Goal: Subscribe to service/newsletter

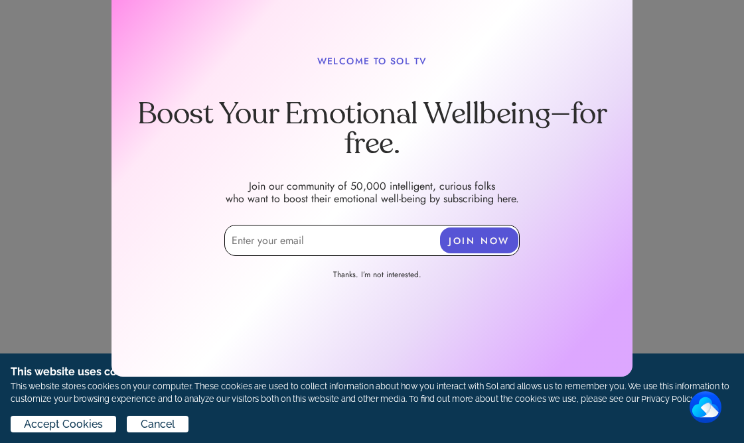
click at [318, 242] on input "email" at bounding box center [371, 240] width 295 height 31
click at [321, 238] on input "email" at bounding box center [371, 240] width 295 height 31
type input "[EMAIL_ADDRESS][DOMAIN_NAME]"
click at [490, 236] on button "JOIN NOW" at bounding box center [479, 241] width 78 height 26
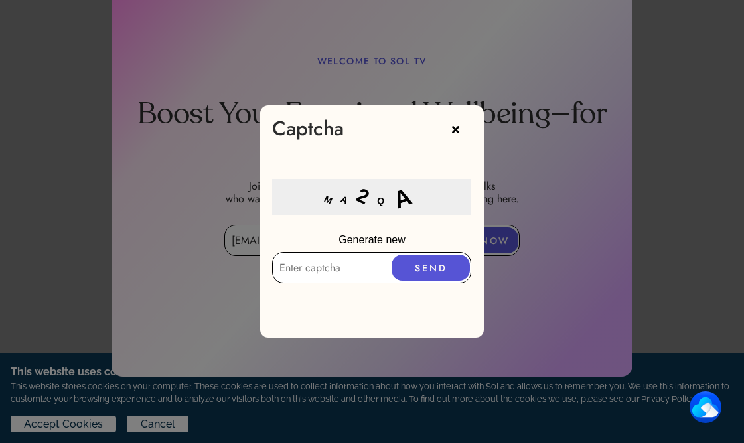
click at [368, 276] on input "text" at bounding box center [371, 267] width 199 height 31
type input "MA2QA"
click at [427, 260] on button "SEND" at bounding box center [431, 268] width 78 height 26
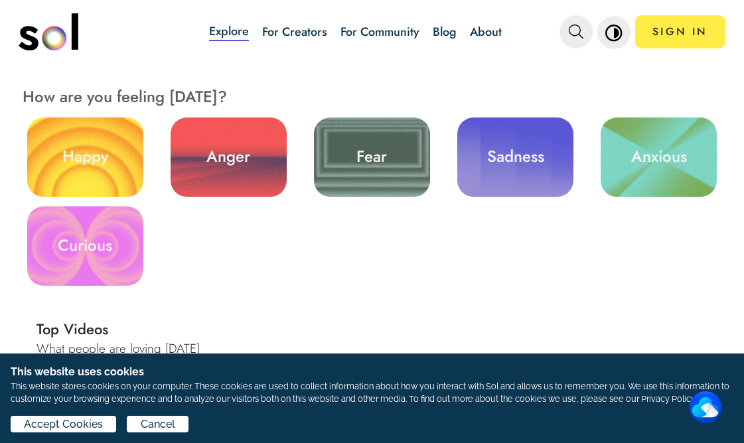
scroll to position [418, 0]
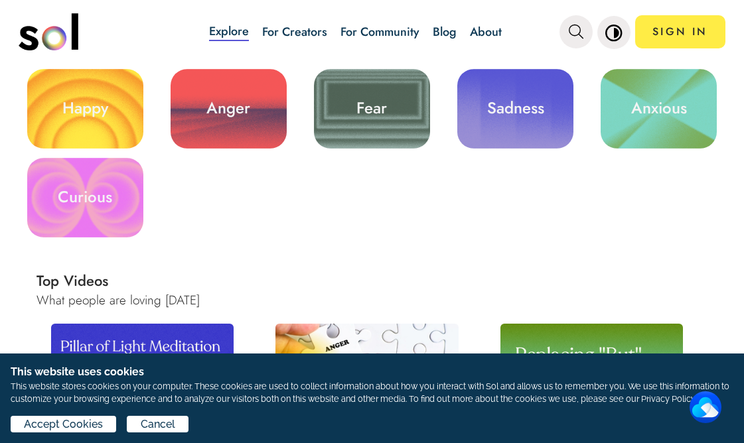
click at [227, 112] on link "Anger" at bounding box center [229, 109] width 116 height 80
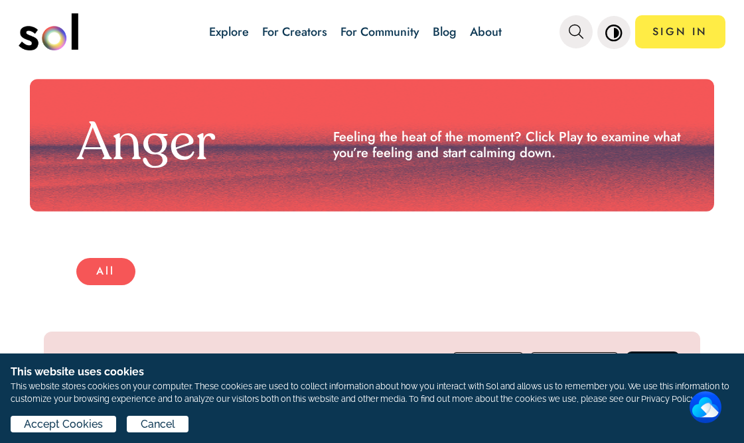
click at [425, 139] on h2 "Feeling the heat of the moment? Click Play to examine what you’re feeling and s…" at bounding box center [517, 145] width 368 height 32
